Goal: Obtain resource: Download file/media

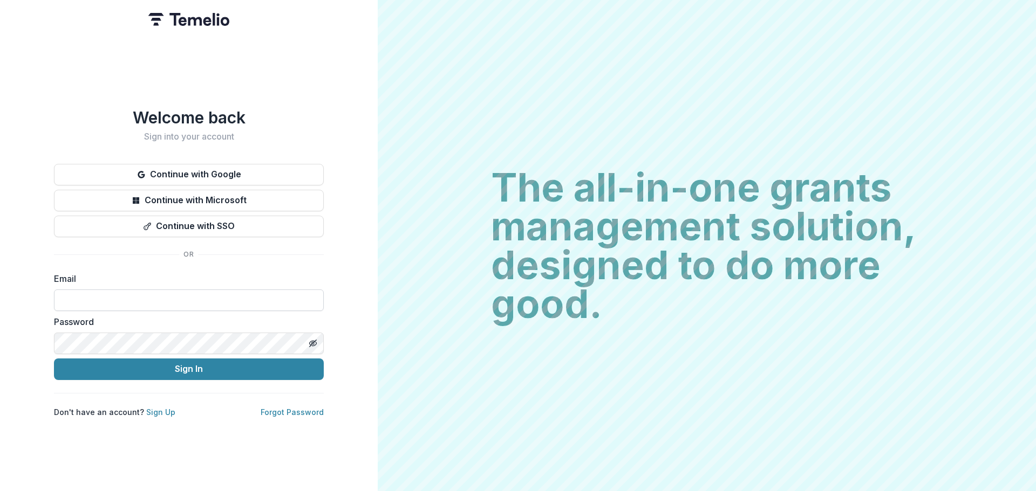
drag, startPoint x: 0, startPoint y: 0, endPoint x: 148, endPoint y: 298, distance: 332.7
click at [148, 298] on input at bounding box center [189, 301] width 270 height 22
type input "**********"
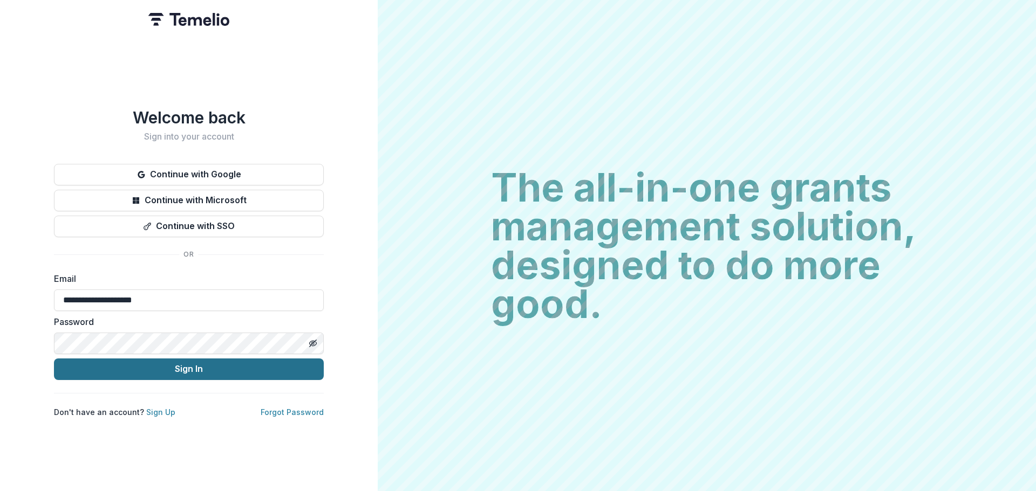
click at [186, 366] on button "Sign In" at bounding box center [189, 370] width 270 height 22
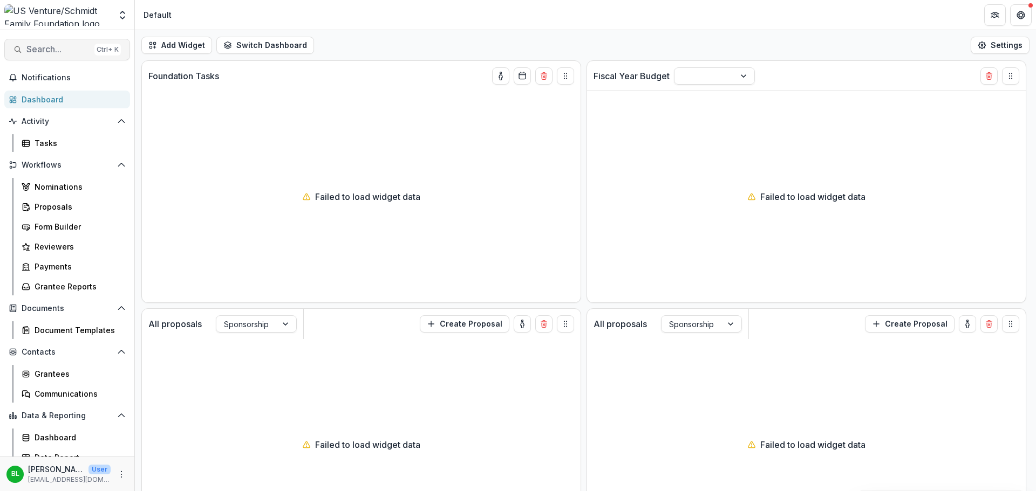
click at [69, 50] on span "Search..." at bounding box center [58, 49] width 64 height 10
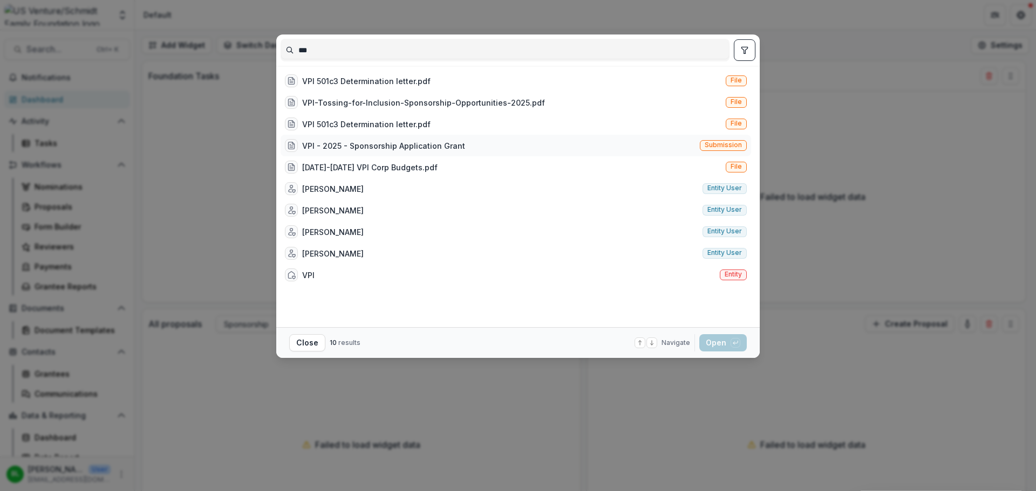
type input "***"
click at [378, 145] on div "VPI - 2025 - Sponsorship Application Grant" at bounding box center [383, 145] width 163 height 11
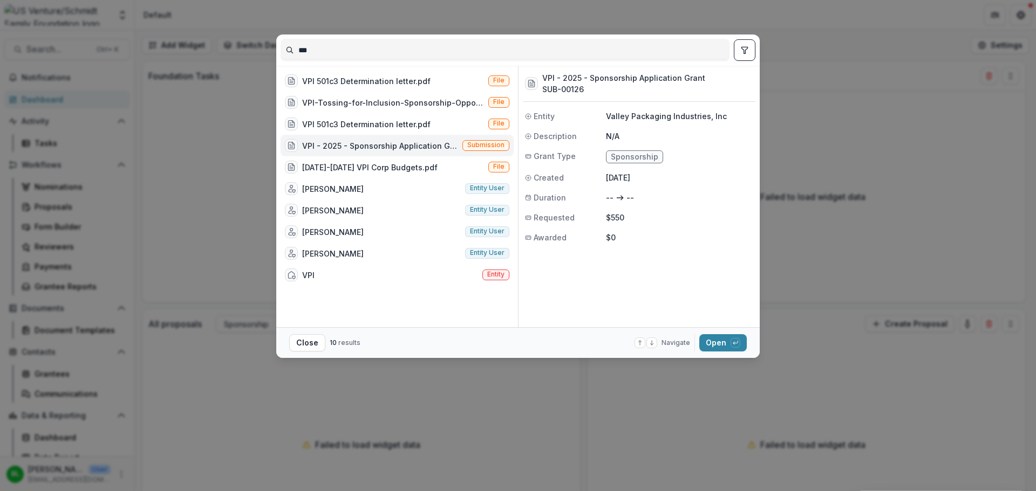
click at [237, 137] on div "*** VPI 501c3 Determination letter.pdf File VPI-Tossing-for-Inclusion-Sponsorsh…" at bounding box center [518, 245] width 1036 height 491
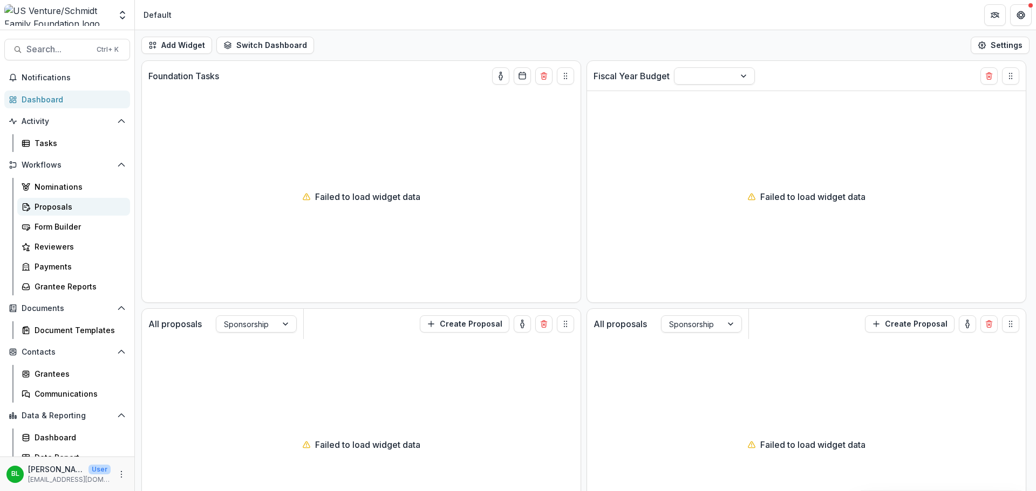
click at [62, 205] on div "Proposals" at bounding box center [78, 206] width 87 height 11
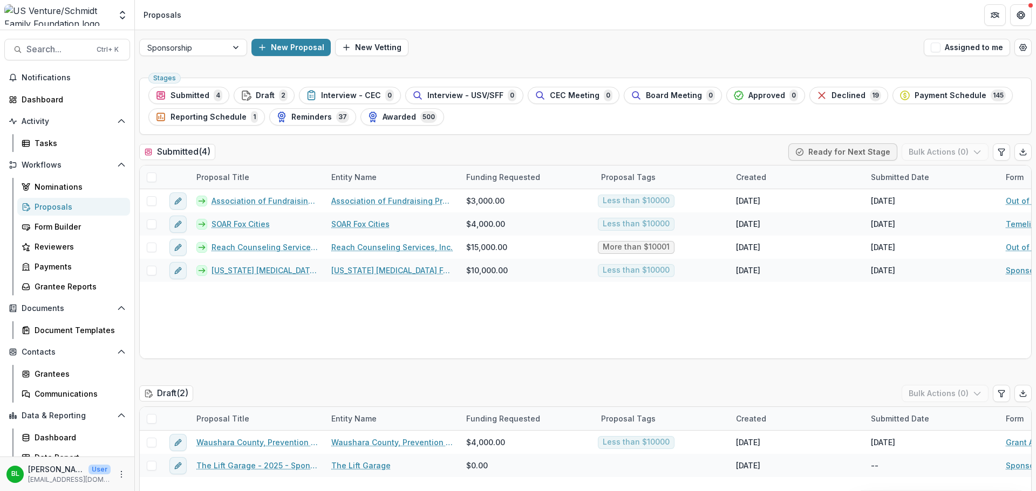
click at [332, 96] on span "Interview - CEC" at bounding box center [351, 95] width 60 height 9
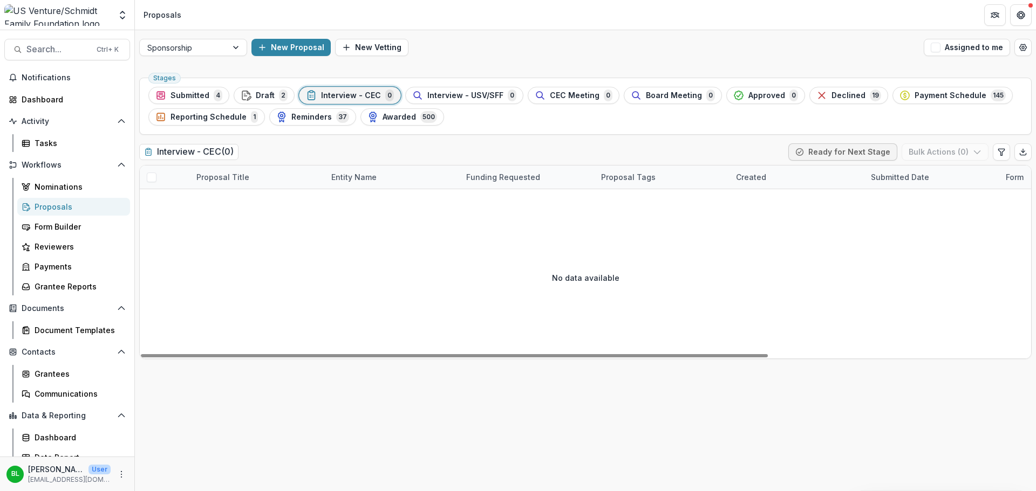
click at [188, 95] on span "Submitted" at bounding box center [189, 95] width 39 height 9
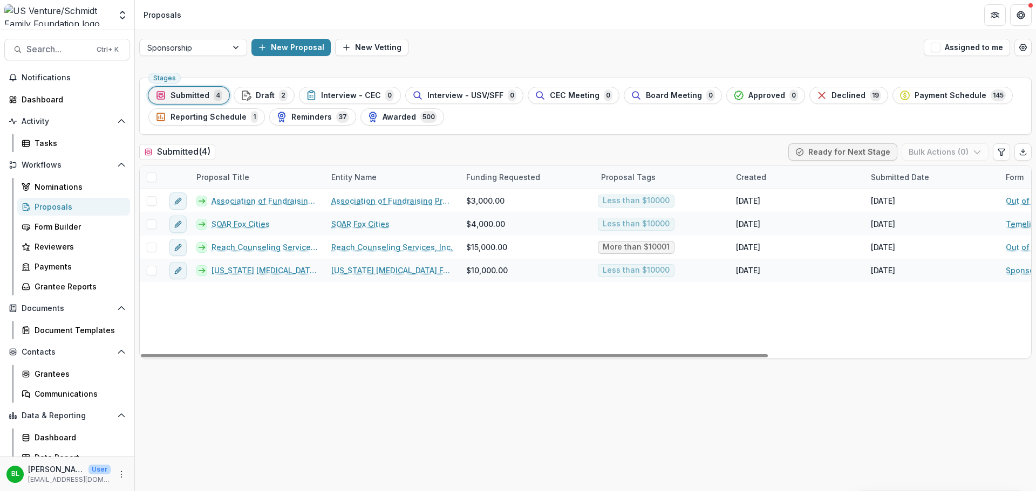
click at [59, 209] on div "Proposals" at bounding box center [78, 206] width 87 height 11
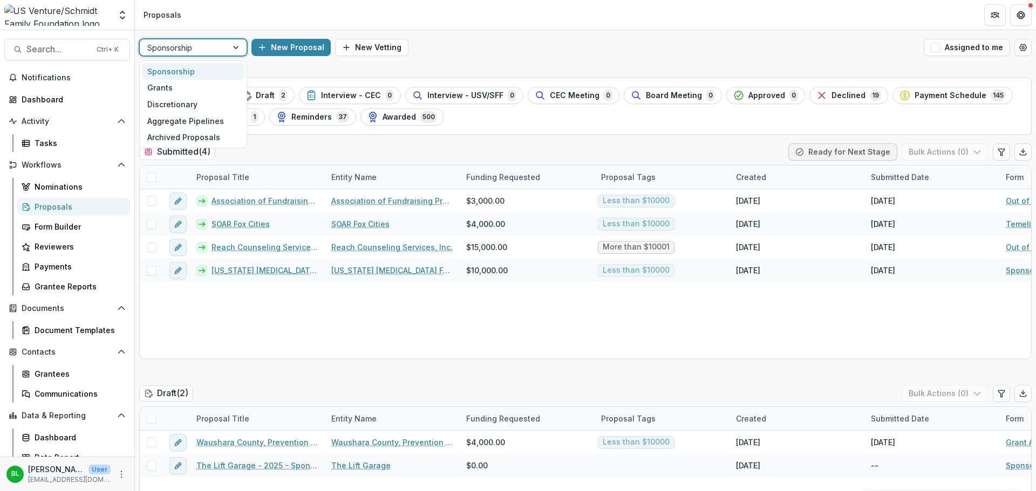
click at [239, 46] on div at bounding box center [236, 47] width 19 height 16
click at [207, 87] on div "Grants" at bounding box center [193, 88] width 103 height 17
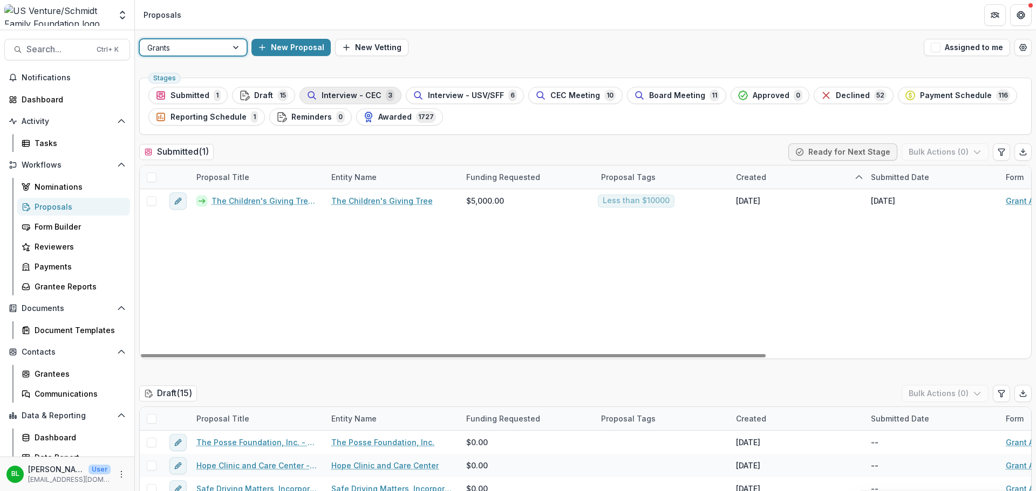
click at [353, 94] on span "Interview - CEC" at bounding box center [352, 95] width 60 height 9
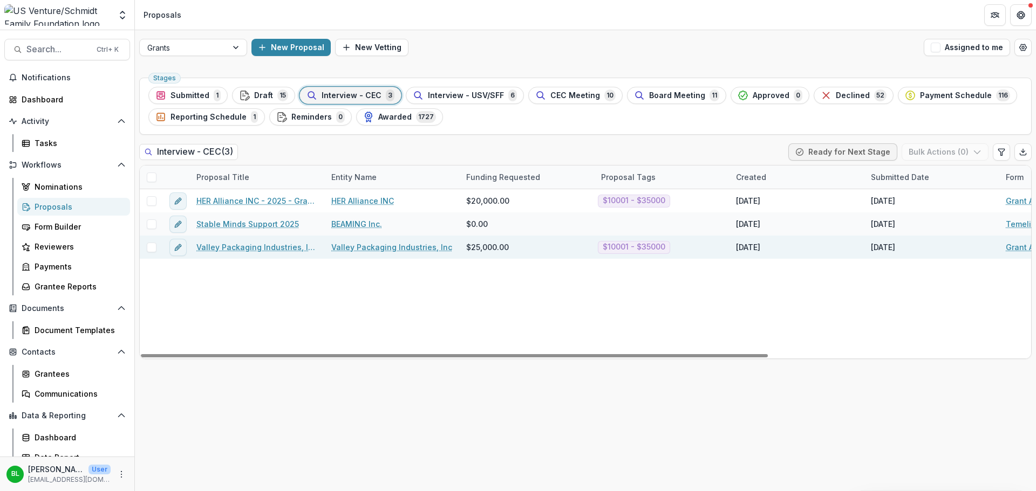
click at [278, 244] on link "Valley Packaging Industries, Inc - 2025 - Grant Application" at bounding box center [257, 247] width 122 height 11
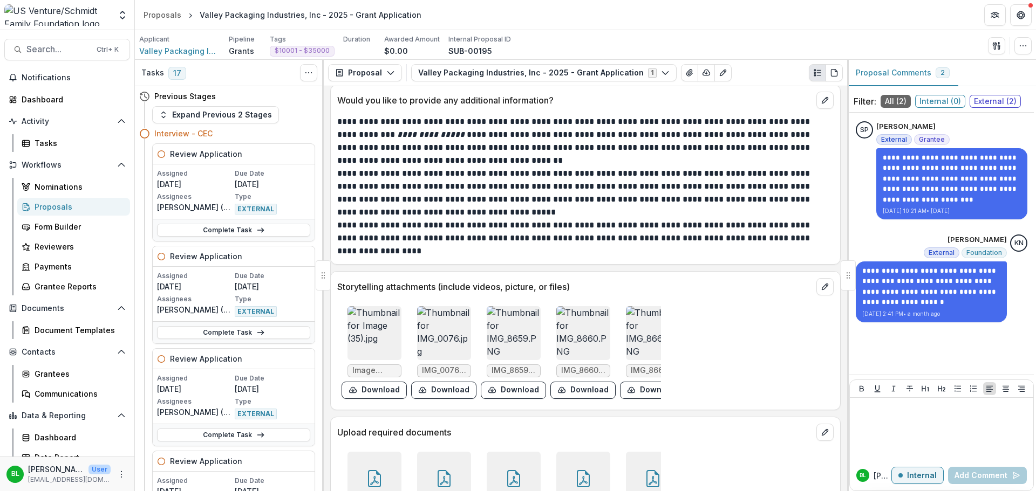
scroll to position [3884, 0]
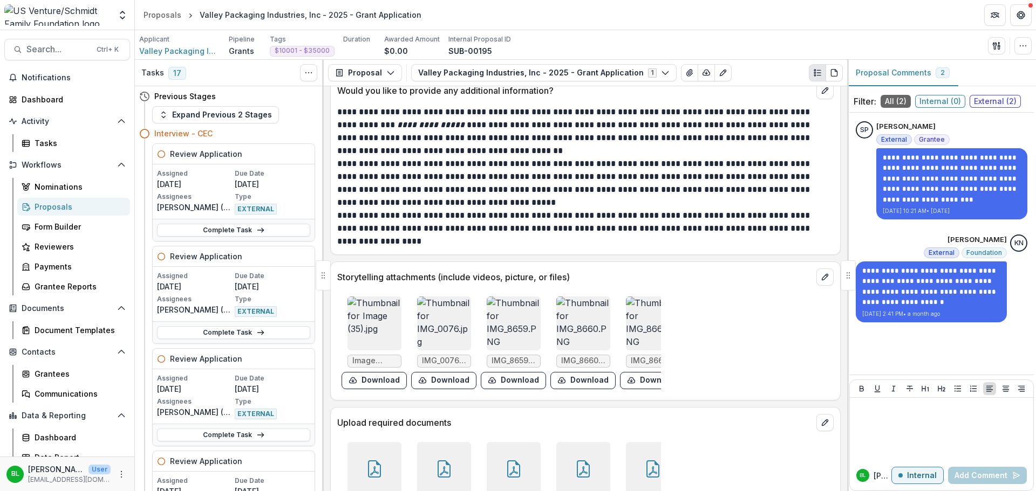
click at [365, 331] on img at bounding box center [374, 324] width 54 height 54
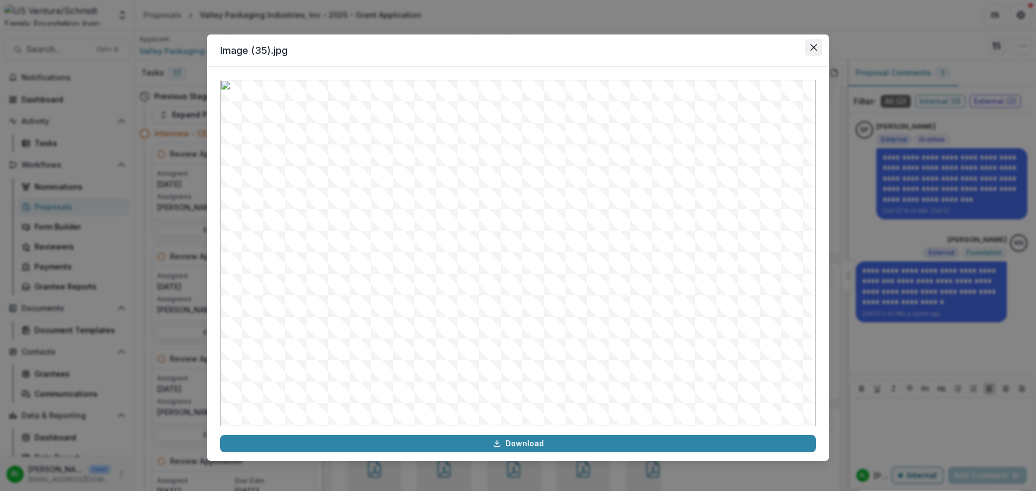
click at [815, 49] on icon "Close" at bounding box center [813, 47] width 6 height 6
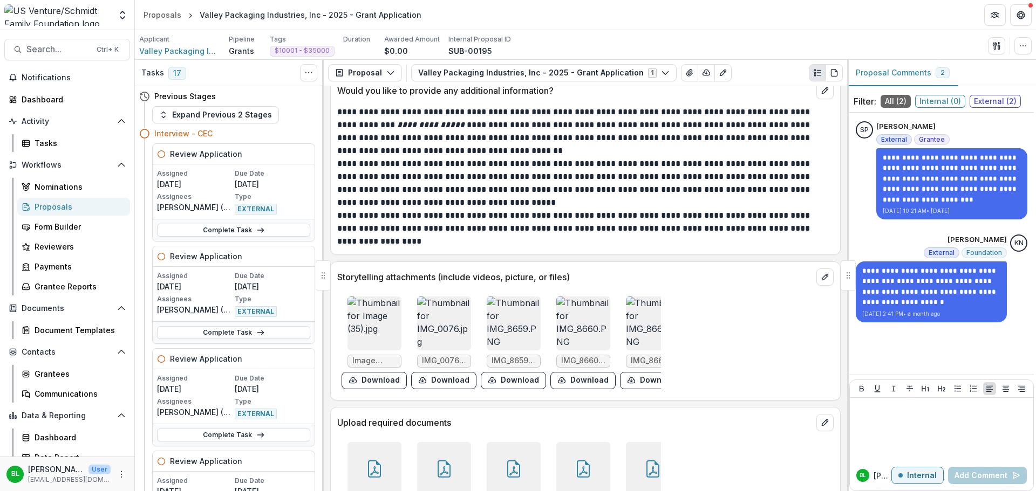
click at [442, 327] on img at bounding box center [444, 324] width 54 height 54
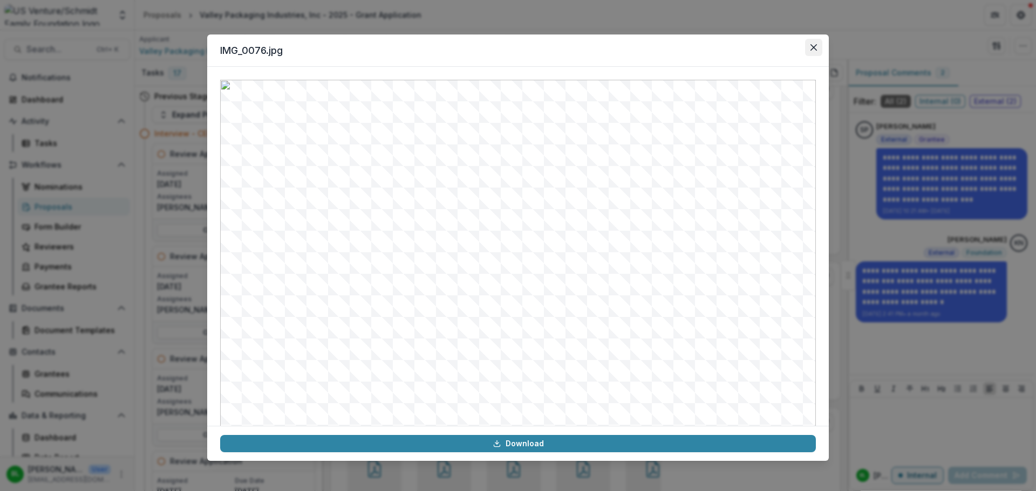
click at [815, 51] on button "Close" at bounding box center [813, 47] width 17 height 17
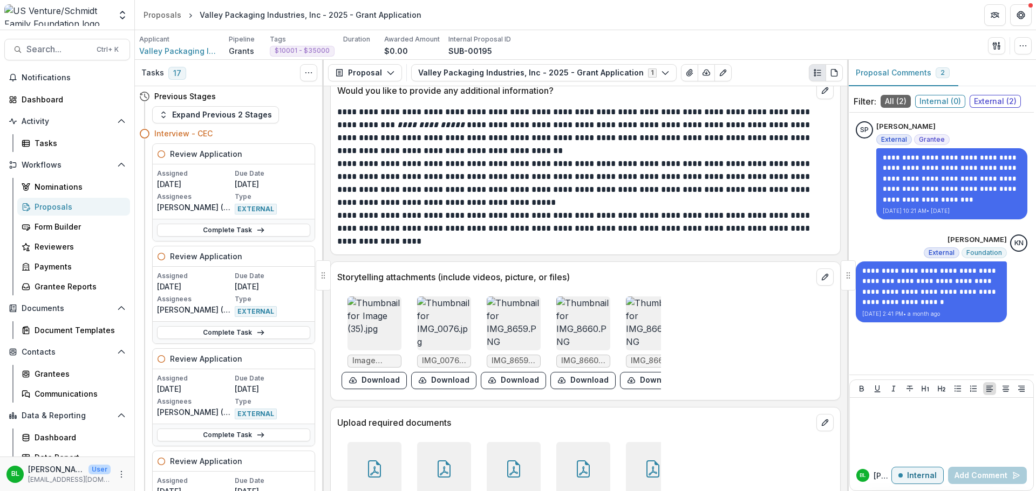
click at [502, 330] on img at bounding box center [514, 324] width 54 height 54
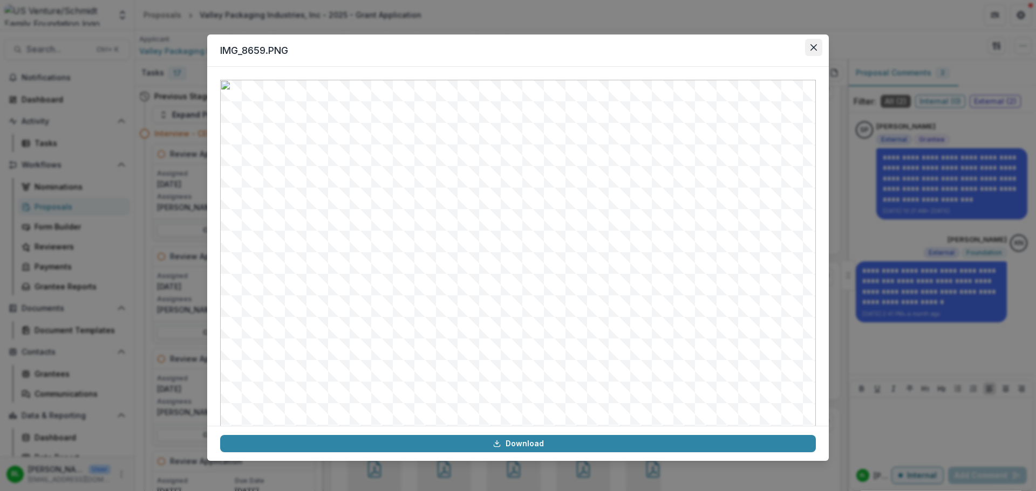
click at [814, 47] on icon "Close" at bounding box center [813, 47] width 6 height 6
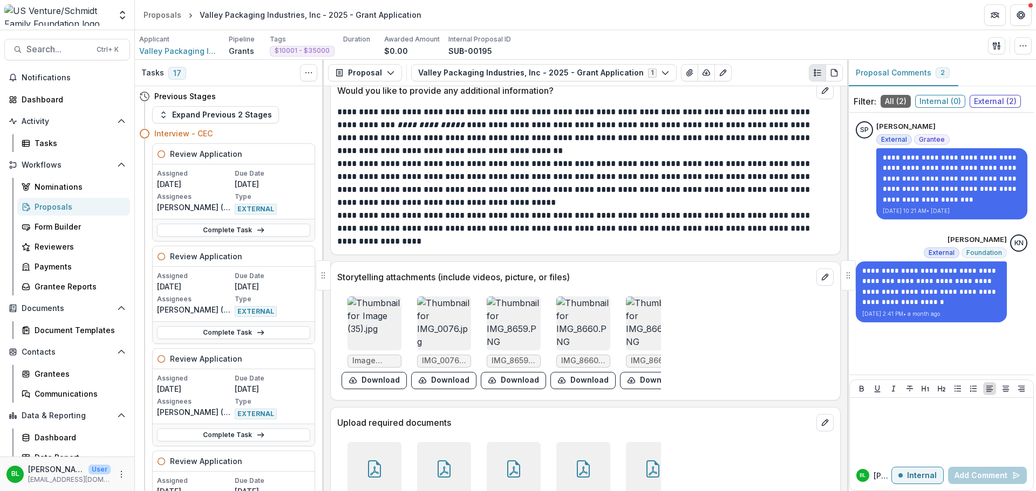
click at [575, 325] on img at bounding box center [583, 324] width 54 height 54
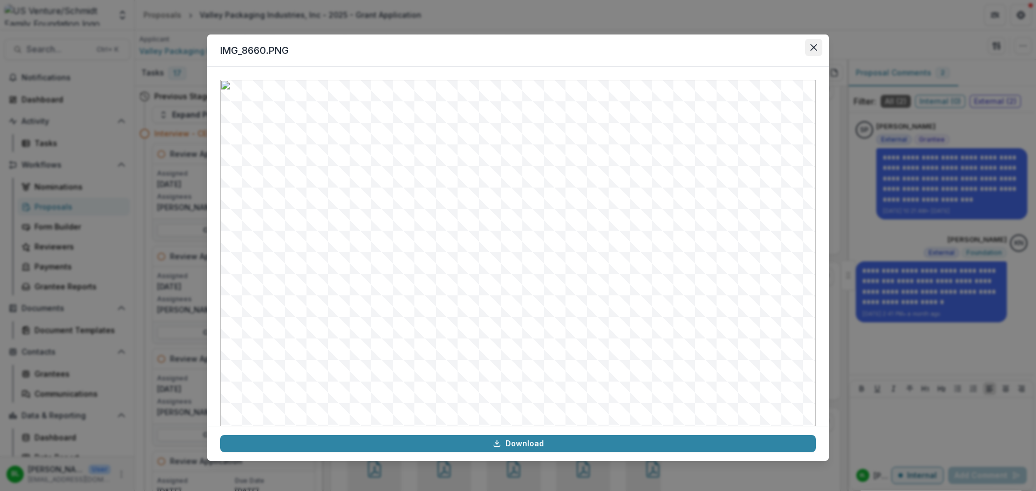
click at [814, 49] on icon "Close" at bounding box center [813, 47] width 6 height 6
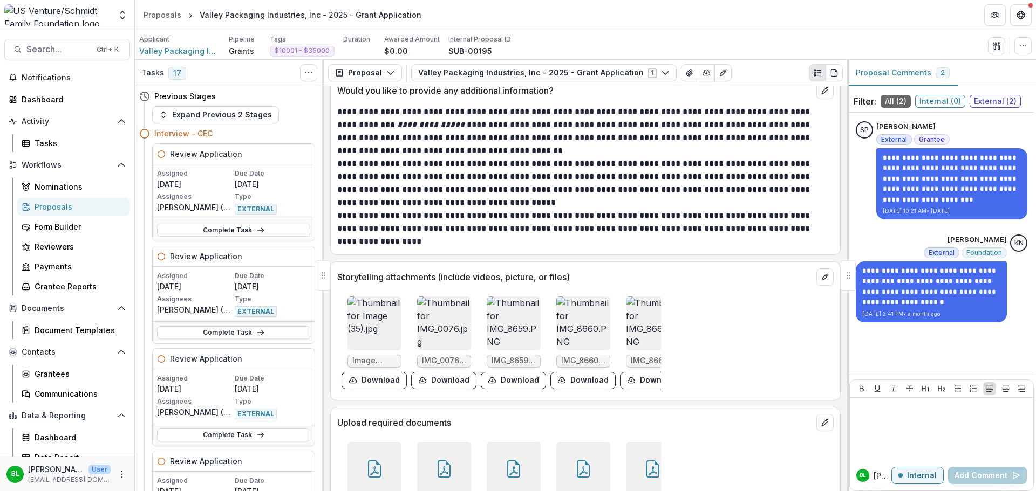
click at [646, 332] on img at bounding box center [653, 324] width 54 height 54
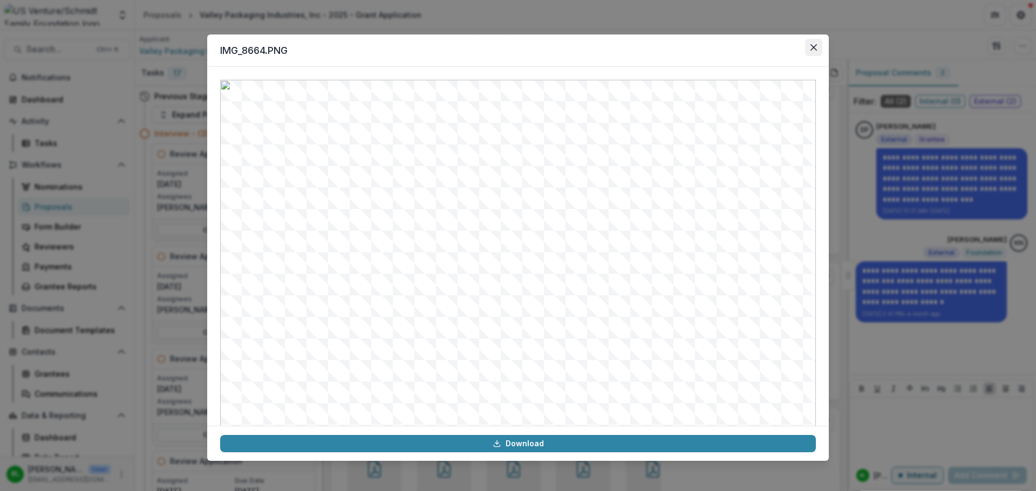
click at [811, 44] on button "Close" at bounding box center [813, 47] width 17 height 17
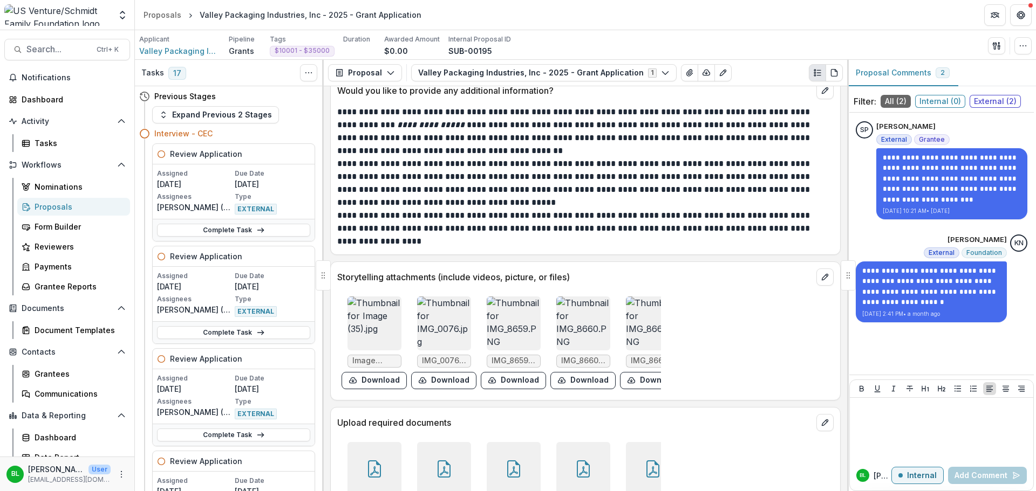
scroll to position [3961, 0]
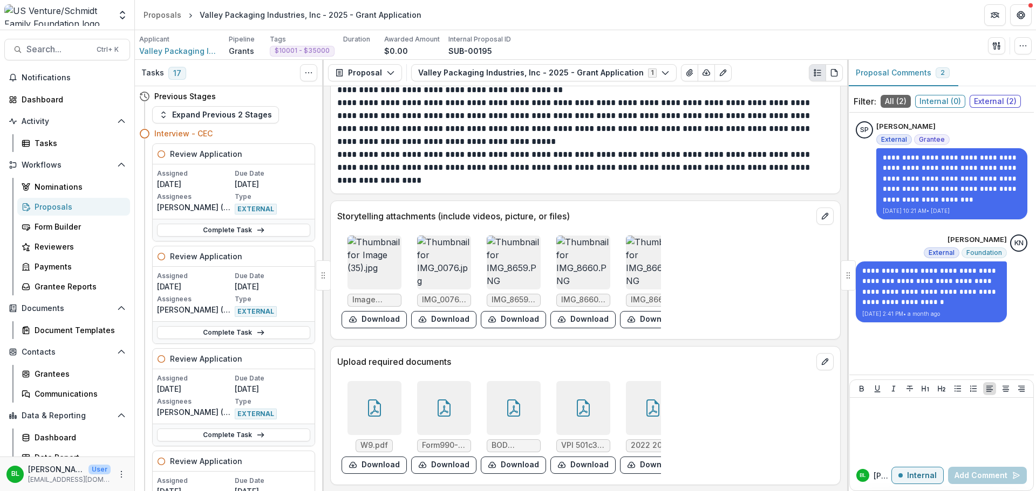
click at [520, 406] on div at bounding box center [514, 408] width 54 height 54
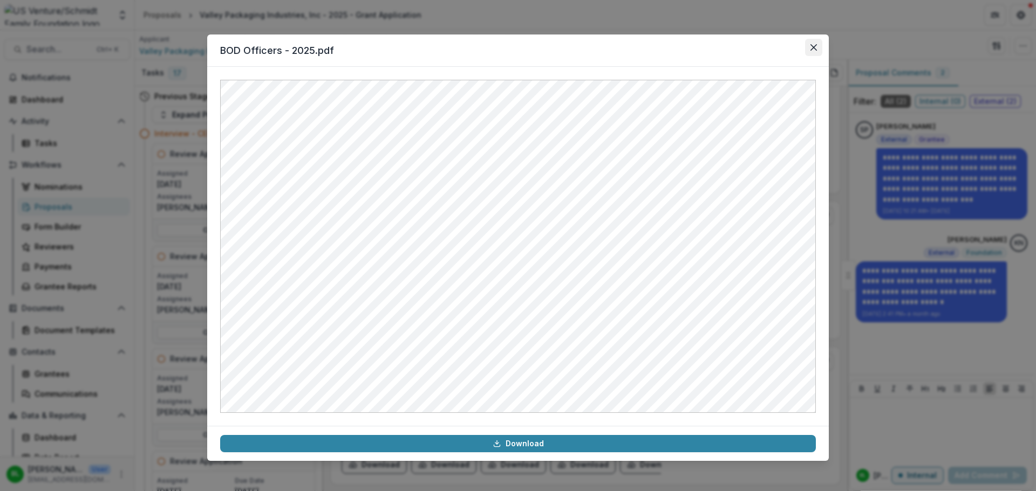
click at [818, 47] on button "Close" at bounding box center [813, 47] width 17 height 17
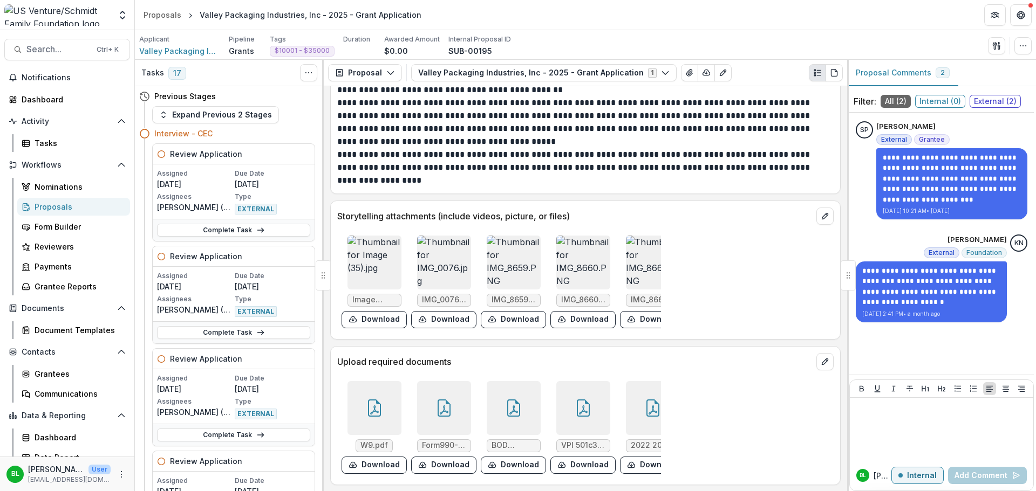
click at [516, 400] on icon at bounding box center [513, 408] width 17 height 17
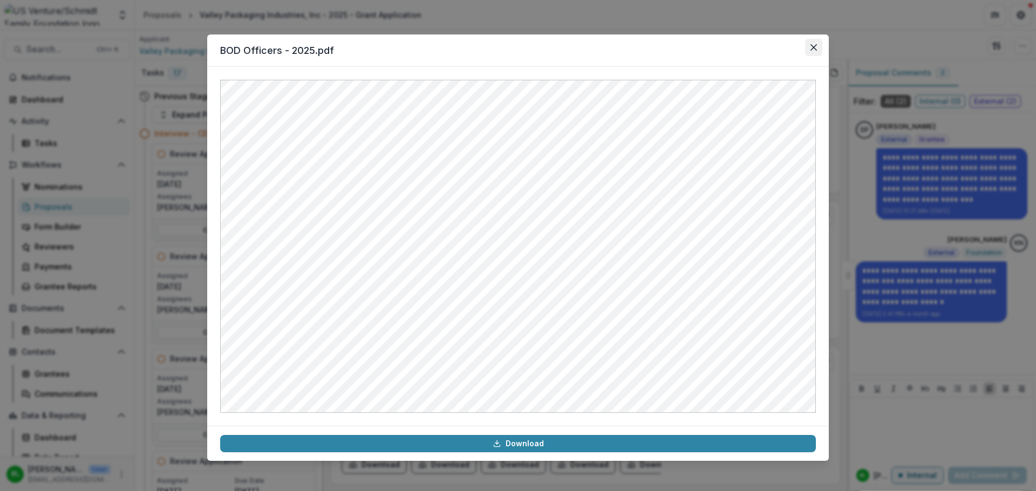
click at [814, 50] on icon "Close" at bounding box center [813, 47] width 6 height 6
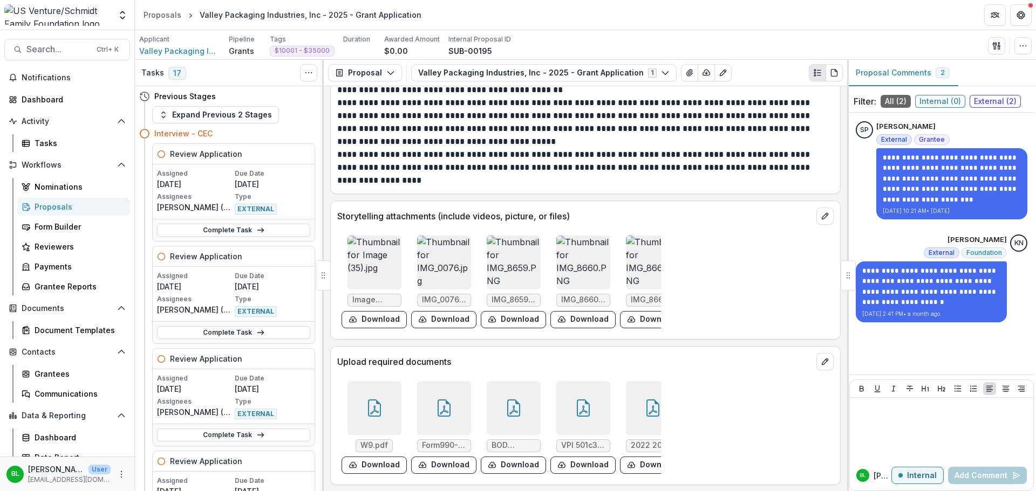
click at [585, 401] on icon at bounding box center [583, 408] width 17 height 17
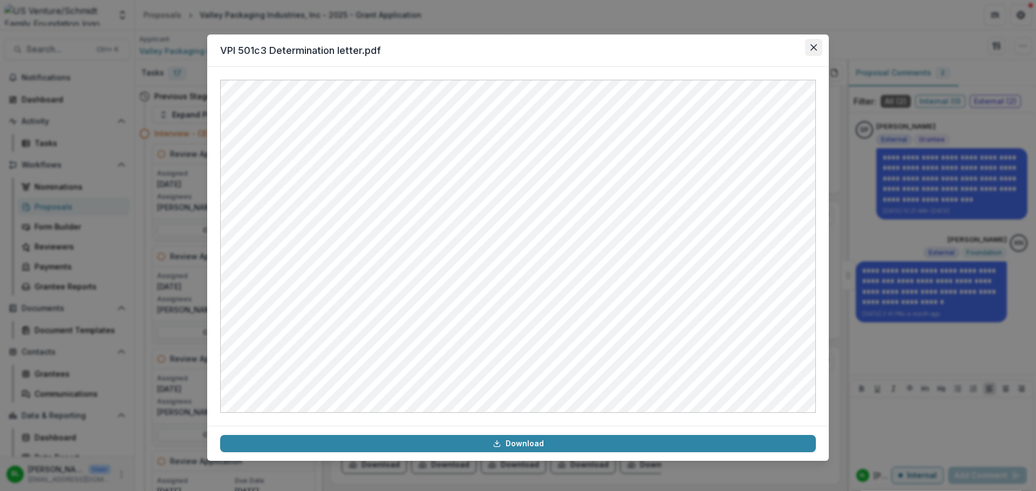
click at [816, 48] on icon "Close" at bounding box center [813, 47] width 6 height 6
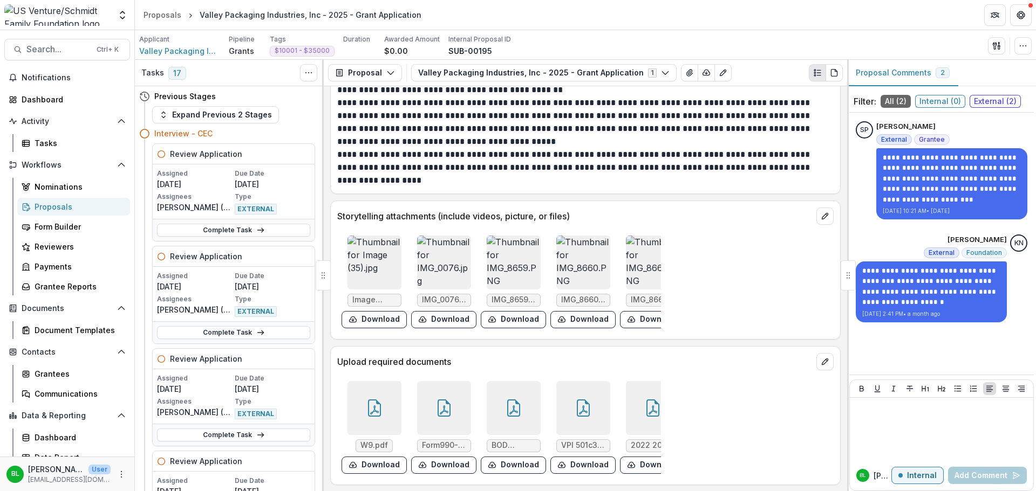
click at [644, 416] on div at bounding box center [653, 408] width 54 height 54
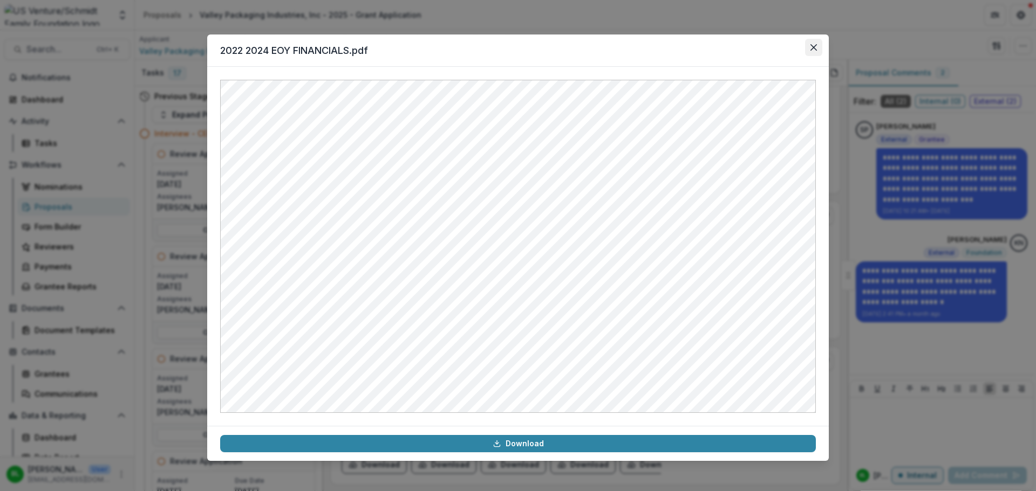
click at [814, 46] on icon "Close" at bounding box center [813, 47] width 6 height 6
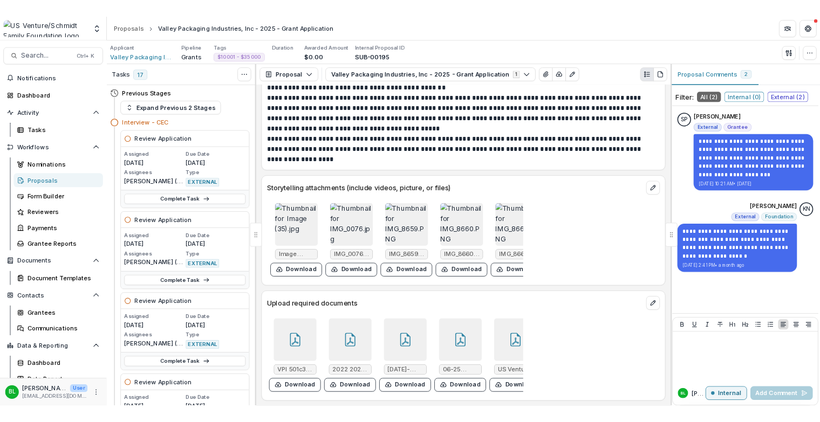
scroll to position [0, 224]
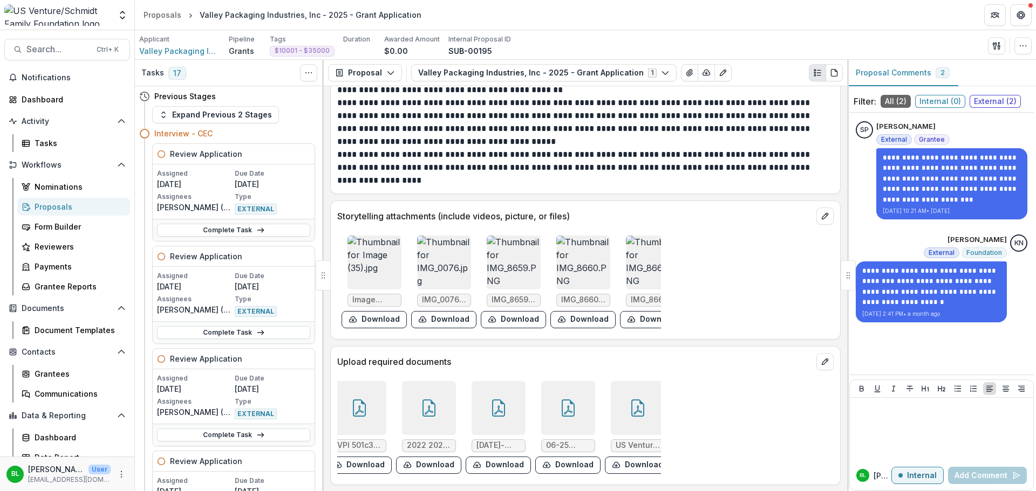
click at [629, 401] on icon at bounding box center [637, 408] width 17 height 17
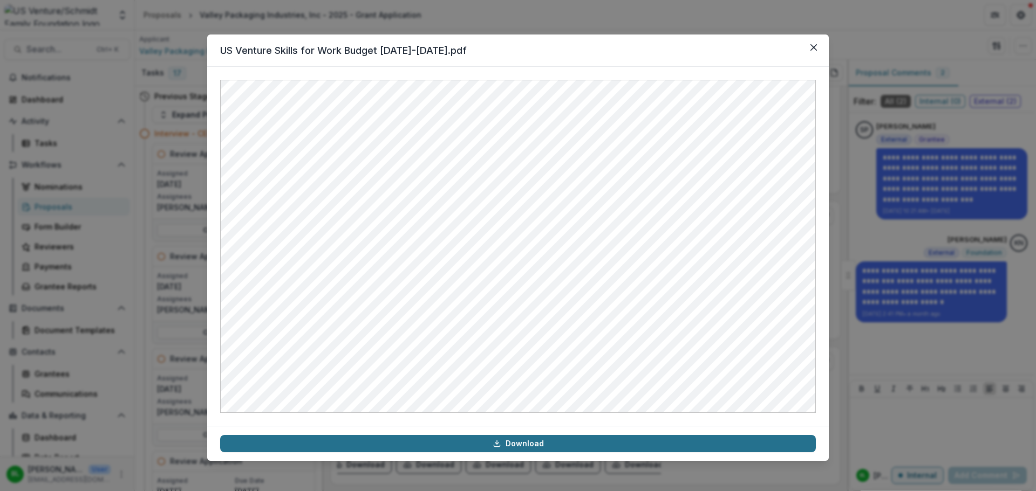
click at [521, 448] on link "Download" at bounding box center [518, 443] width 596 height 17
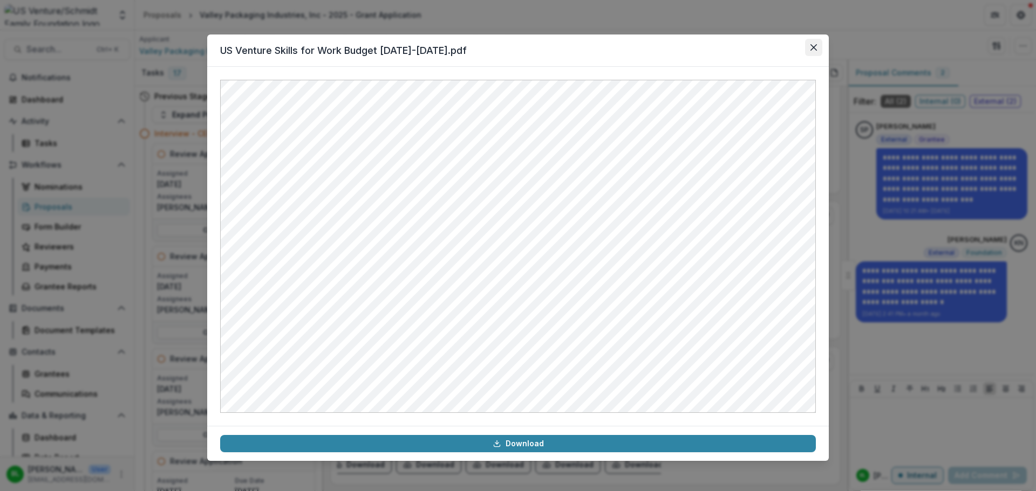
click at [814, 49] on icon "Close" at bounding box center [813, 47] width 6 height 6
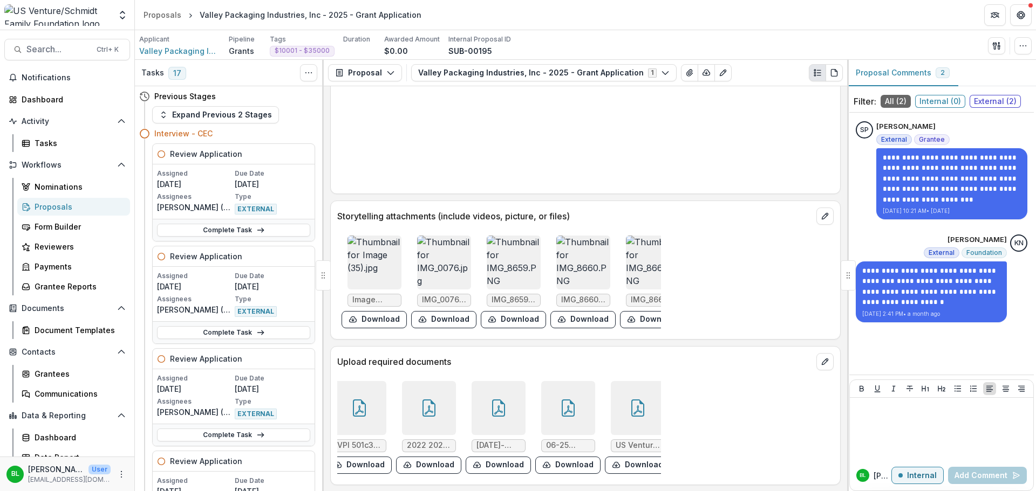
scroll to position [3961, 0]
